Goal: Transaction & Acquisition: Purchase product/service

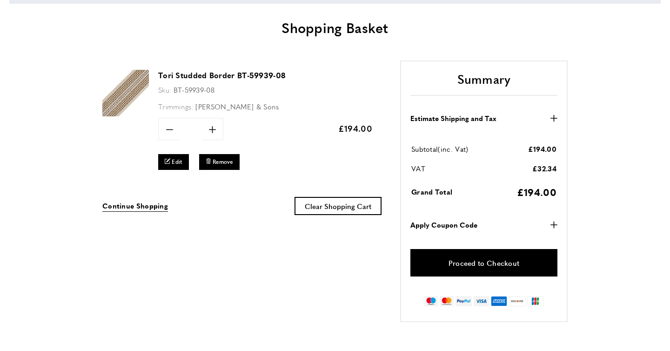
scroll to position [0, 131]
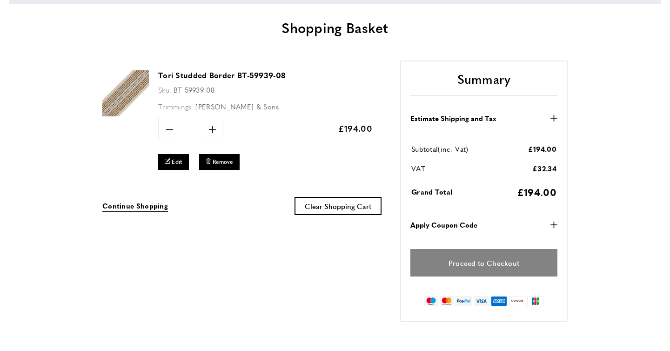
click at [479, 277] on link "Proceed to Checkout" at bounding box center [484, 262] width 147 height 27
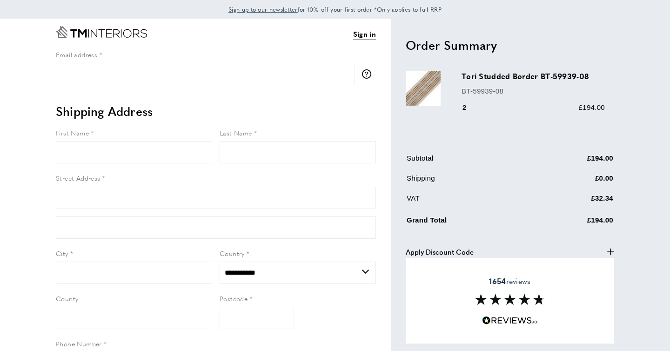
select select "**"
click at [278, 12] on span "Sign up to our newsletter" at bounding box center [263, 9] width 69 height 8
